Goal: Task Accomplishment & Management: Complete application form

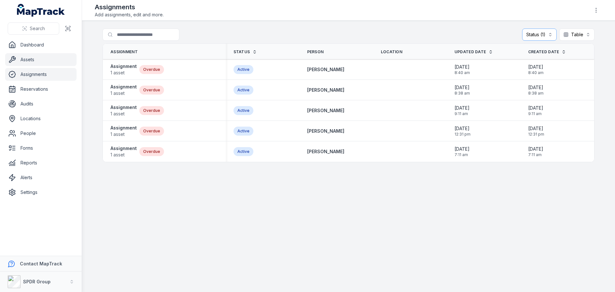
click at [26, 62] on link "Assets" at bounding box center [40, 59] width 71 height 13
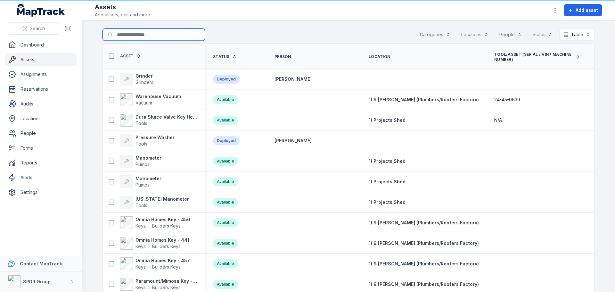
click at [127, 35] on input "Search for assets" at bounding box center [153, 35] width 102 height 12
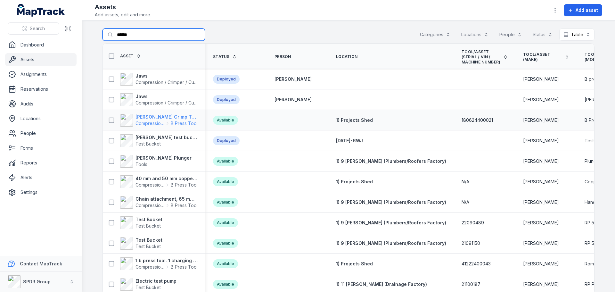
type input "******"
click at [148, 116] on strong "[PERSON_NAME] Crimp Tool" at bounding box center [166, 117] width 62 height 6
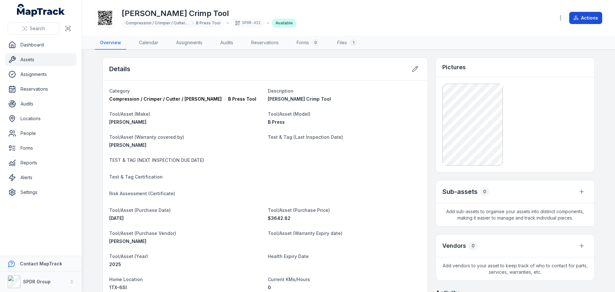
click at [596, 14] on button "Actions" at bounding box center [585, 18] width 33 height 12
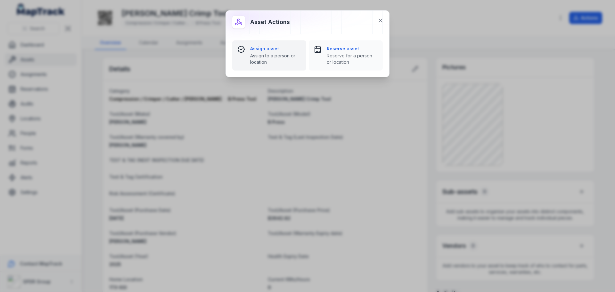
click at [262, 50] on strong "Assign asset" at bounding box center [275, 48] width 51 height 6
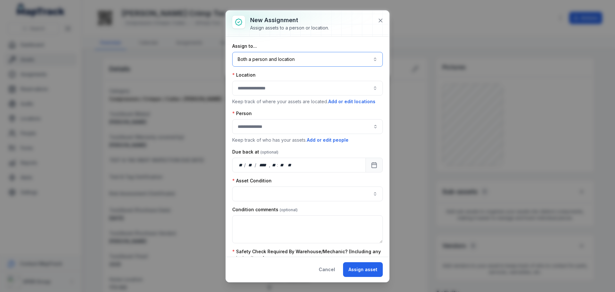
click at [262, 59] on button "Both a person and location ****" at bounding box center [307, 59] width 151 height 15
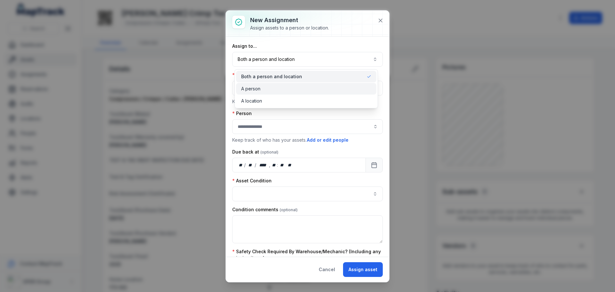
click at [261, 87] on div "A person" at bounding box center [306, 89] width 130 height 6
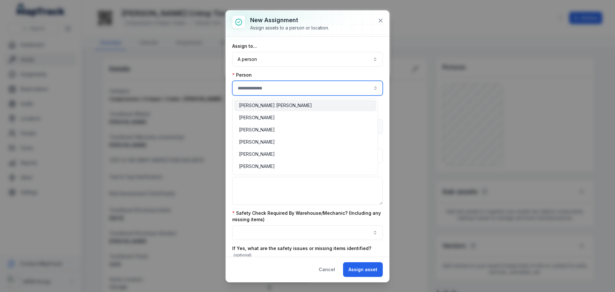
click at [261, 87] on input "assignment-add:person-label" at bounding box center [307, 88] width 151 height 15
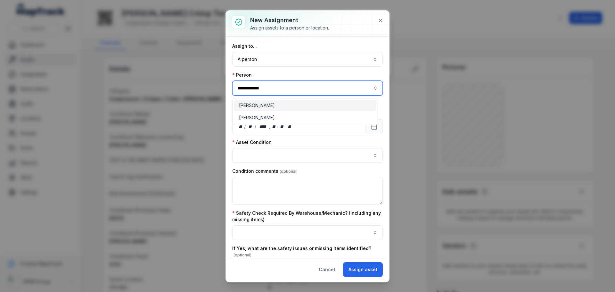
click at [255, 102] on div "[PERSON_NAME]" at bounding box center [305, 106] width 143 height 12
type input "**********"
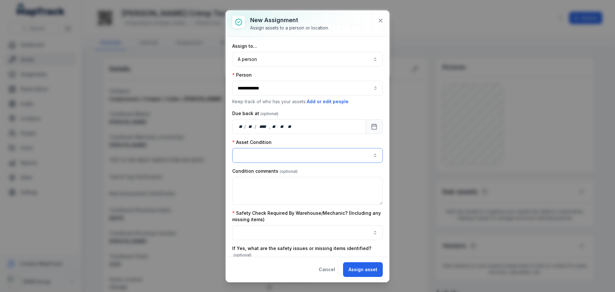
click at [270, 148] on button "button" at bounding box center [307, 155] width 151 height 15
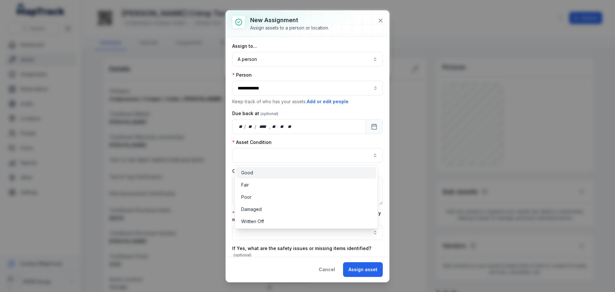
click at [268, 177] on div "Good" at bounding box center [306, 173] width 140 height 12
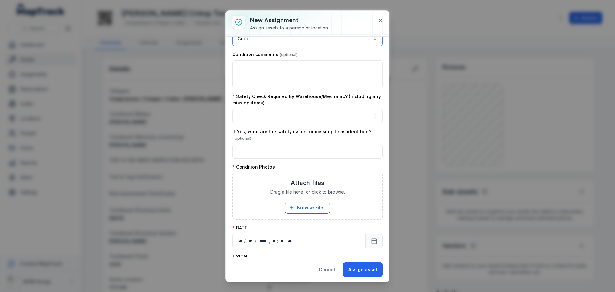
scroll to position [128, 0]
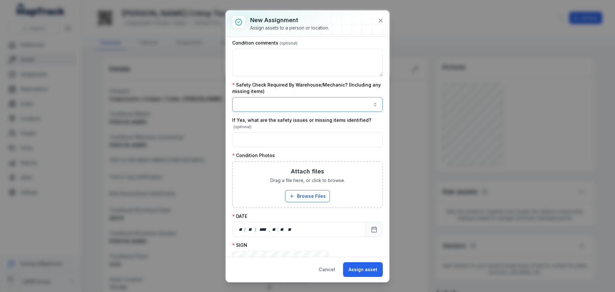
click at [263, 105] on button "button" at bounding box center [307, 104] width 151 height 15
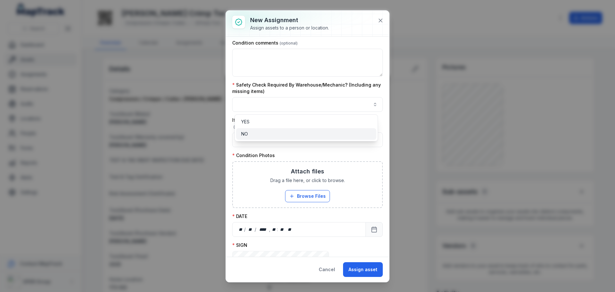
click at [253, 135] on div "NO" at bounding box center [306, 134] width 130 height 6
click at [283, 143] on div "**********" at bounding box center [307, 122] width 151 height 415
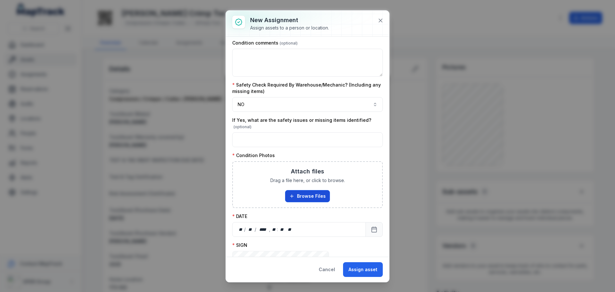
click at [298, 192] on button "Browse Files" at bounding box center [307, 196] width 45 height 12
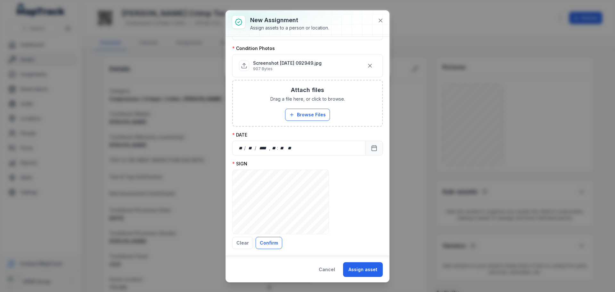
scroll to position [247, 0]
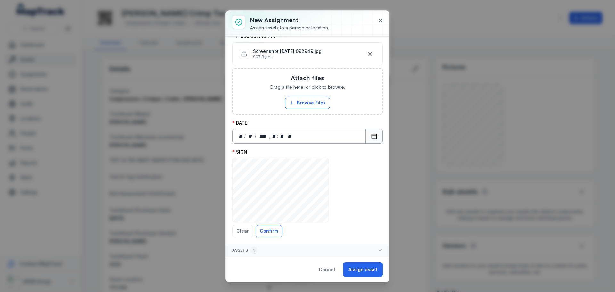
click at [365, 140] on button "Calendar" at bounding box center [373, 136] width 17 height 15
click at [265, 231] on button "Confirm" at bounding box center [269, 231] width 27 height 12
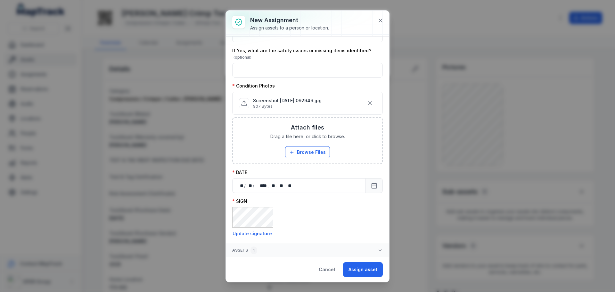
scroll to position [198, 0]
click at [362, 264] on button "Assign asset" at bounding box center [363, 269] width 40 height 15
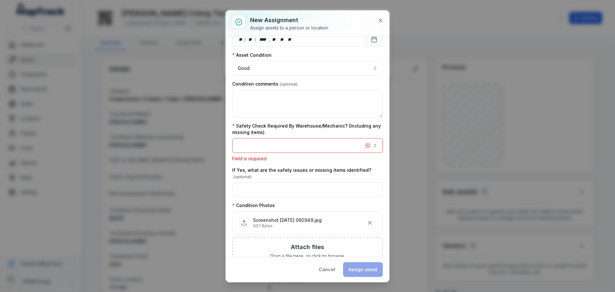
scroll to position [83, 0]
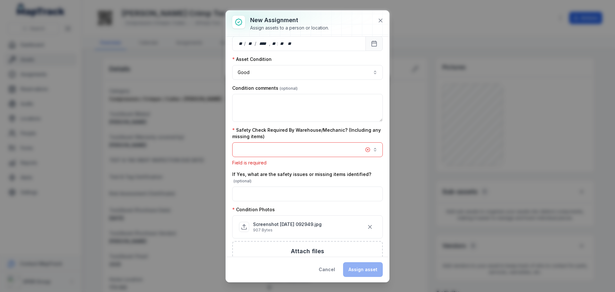
click at [285, 148] on button "button" at bounding box center [307, 149] width 151 height 15
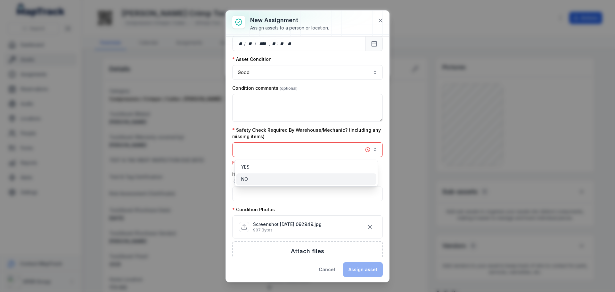
click at [269, 180] on div "NO" at bounding box center [306, 179] width 130 height 6
click at [271, 177] on div "NO" at bounding box center [306, 179] width 130 height 6
click at [296, 124] on div "**********" at bounding box center [307, 160] width 151 height 401
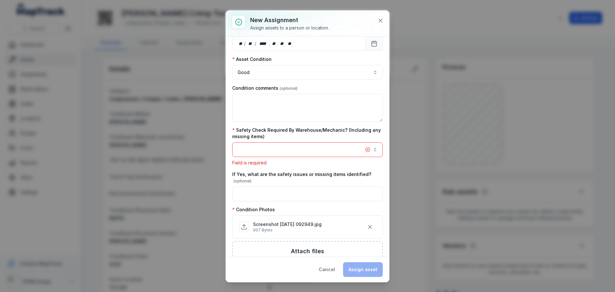
click at [273, 151] on button "button" at bounding box center [307, 149] width 151 height 15
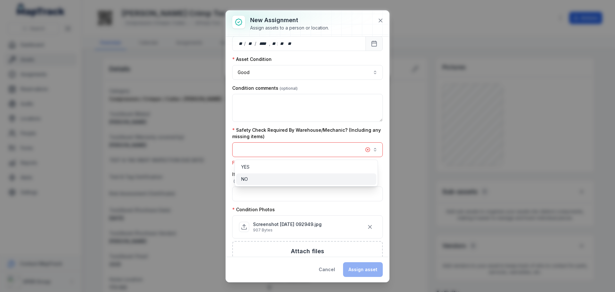
click at [255, 178] on div "NO" at bounding box center [306, 179] width 130 height 6
click at [332, 177] on div "NO" at bounding box center [306, 179] width 130 height 6
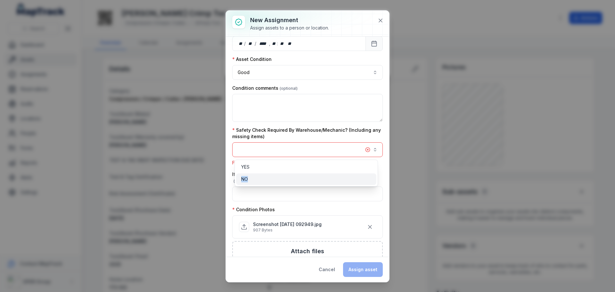
click at [332, 177] on div "NO" at bounding box center [306, 179] width 130 height 6
click at [340, 179] on div "NO" at bounding box center [306, 179] width 130 height 6
click at [294, 164] on div "YES" at bounding box center [306, 167] width 130 height 6
click at [262, 181] on div "NO" at bounding box center [306, 179] width 130 height 6
click at [258, 162] on div "YES" at bounding box center [306, 167] width 140 height 12
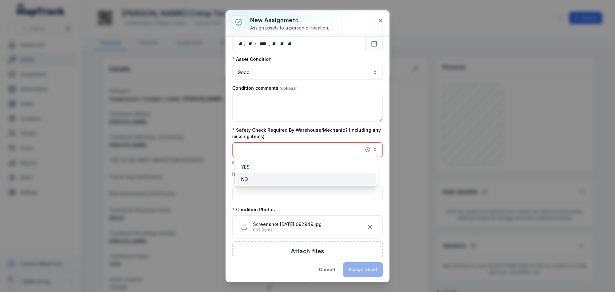
click at [257, 178] on div "NO" at bounding box center [306, 179] width 130 height 6
click at [363, 271] on div "**********" at bounding box center [307, 146] width 163 height 271
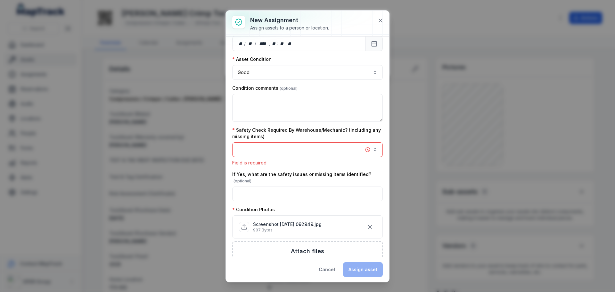
click at [290, 152] on button "button" at bounding box center [307, 149] width 151 height 15
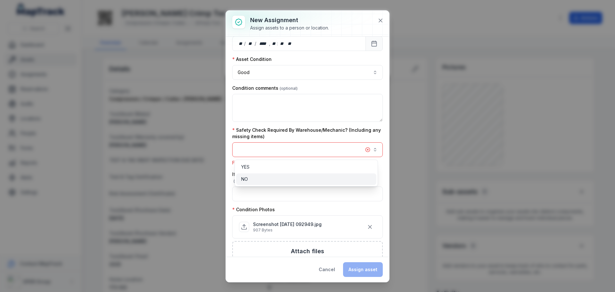
click at [266, 175] on div "NO" at bounding box center [306, 179] width 140 height 12
click at [374, 191] on div "**********" at bounding box center [307, 160] width 151 height 401
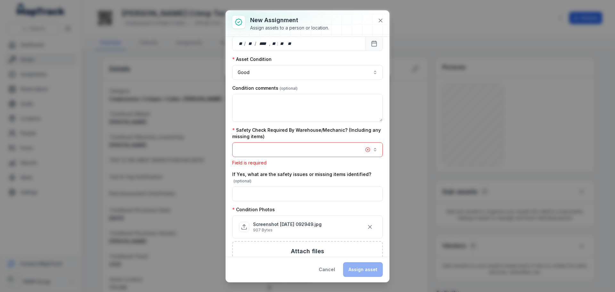
click at [362, 272] on div "Cancel Assign asset" at bounding box center [347, 269] width 69 height 15
click at [270, 147] on button "button" at bounding box center [307, 149] width 151 height 15
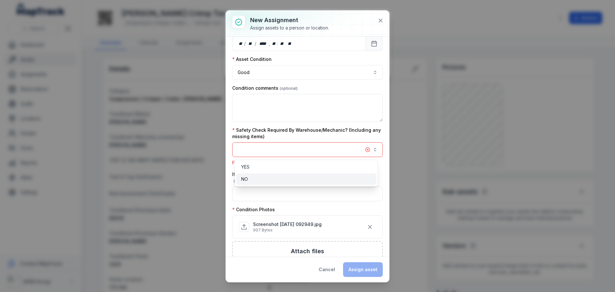
click at [243, 175] on div "NO" at bounding box center [306, 179] width 140 height 12
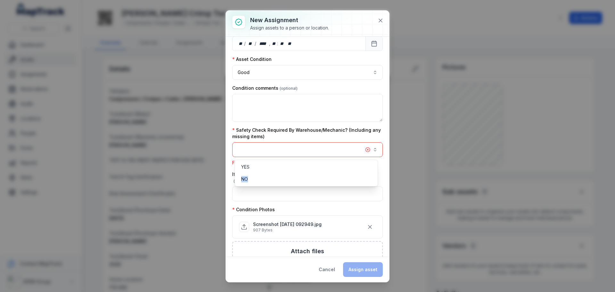
click at [366, 149] on button "button" at bounding box center [307, 149] width 151 height 15
click at [362, 149] on button "button" at bounding box center [307, 149] width 151 height 15
click at [254, 181] on div "NO" at bounding box center [306, 179] width 130 height 6
click at [333, 269] on div "**********" at bounding box center [307, 146] width 163 height 271
click at [324, 268] on button "Cancel" at bounding box center [326, 269] width 27 height 15
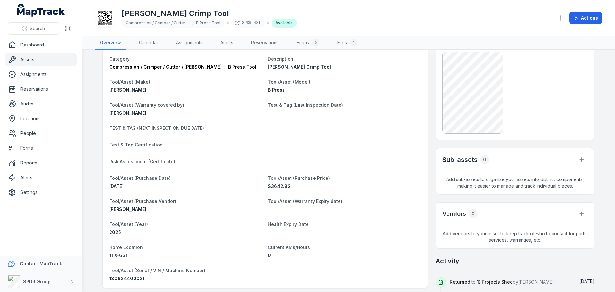
scroll to position [0, 0]
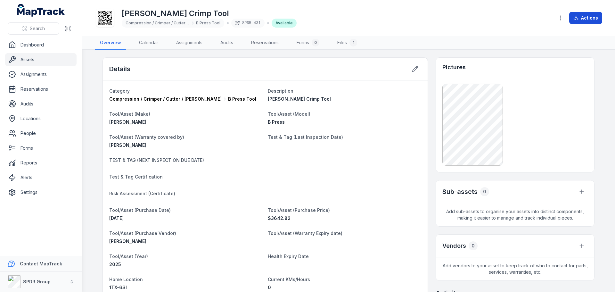
click at [581, 19] on button "Actions" at bounding box center [585, 18] width 33 height 12
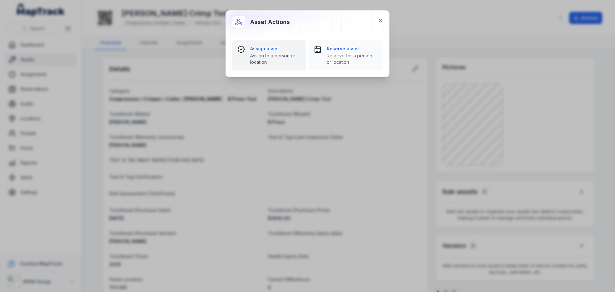
click at [260, 54] on span "Assign to a person or location" at bounding box center [275, 59] width 51 height 13
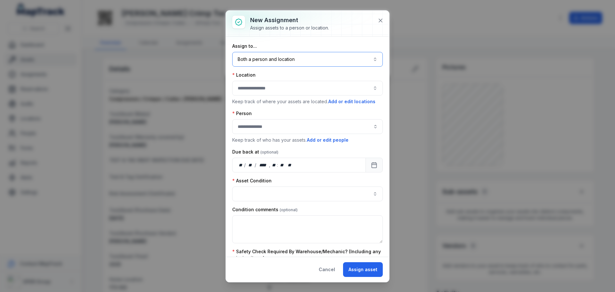
click at [273, 65] on button "Both a person and location ****" at bounding box center [307, 59] width 151 height 15
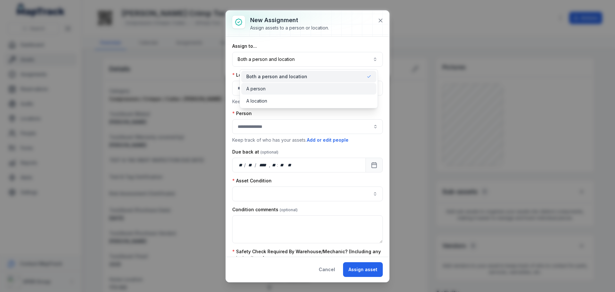
click at [265, 87] on span "A person" at bounding box center [255, 89] width 19 height 6
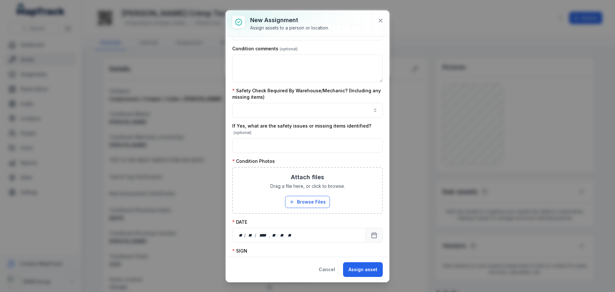
scroll to position [128, 0]
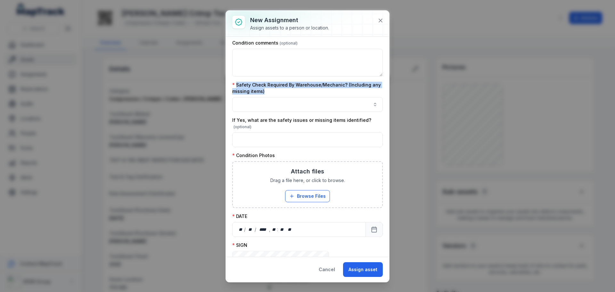
drag, startPoint x: 266, startPoint y: 91, endPoint x: 236, endPoint y: 85, distance: 30.0
click at [236, 85] on label "Safety Check Required By Warehouse/Mechanic? (Including any missing items)" at bounding box center [307, 88] width 151 height 13
copy label "Safety Check Required By Warehouse/Mechanic? (Including any missing items)"
click at [379, 20] on icon at bounding box center [380, 20] width 6 height 6
